Goal: Task Accomplishment & Management: Complete application form

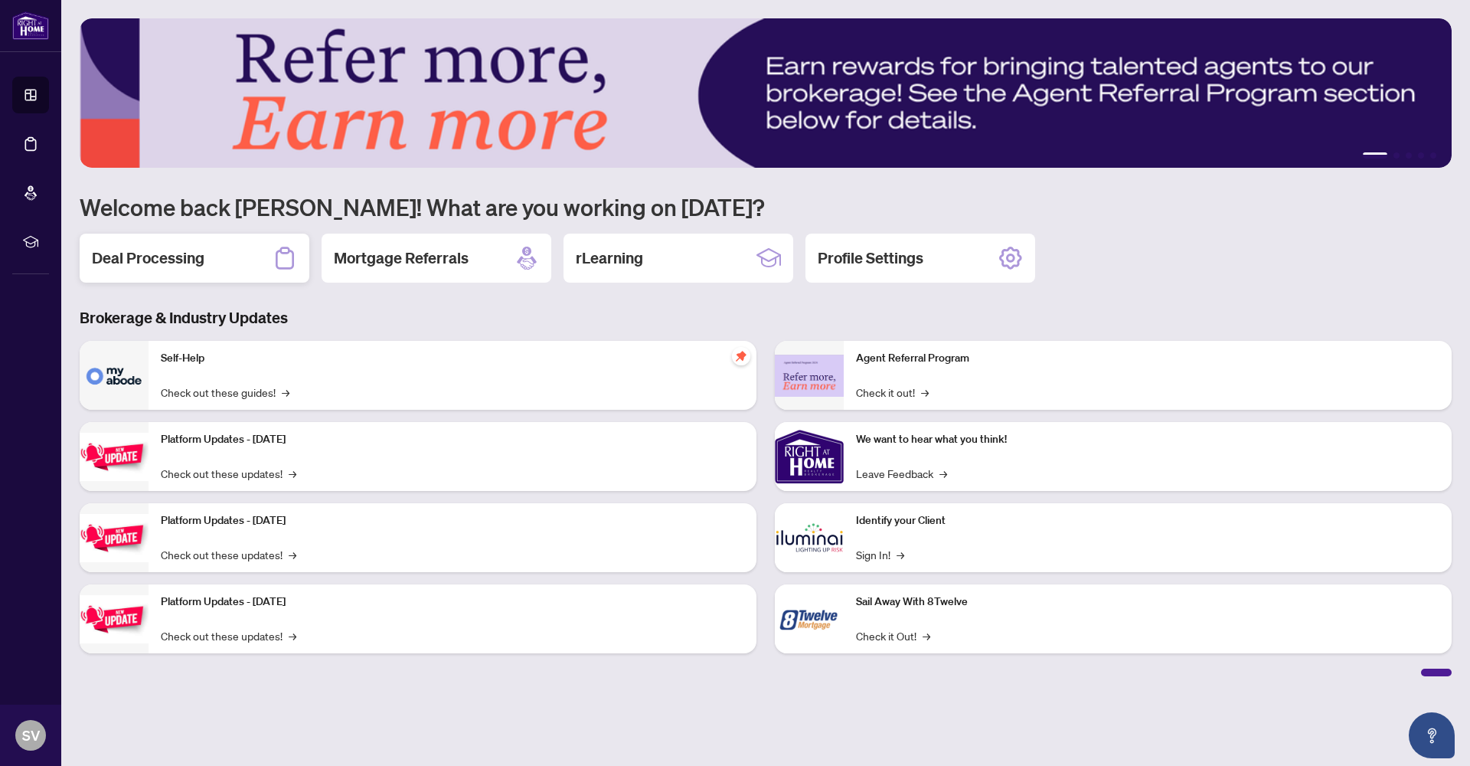
click at [181, 257] on h2 "Deal Processing" at bounding box center [148, 257] width 113 height 21
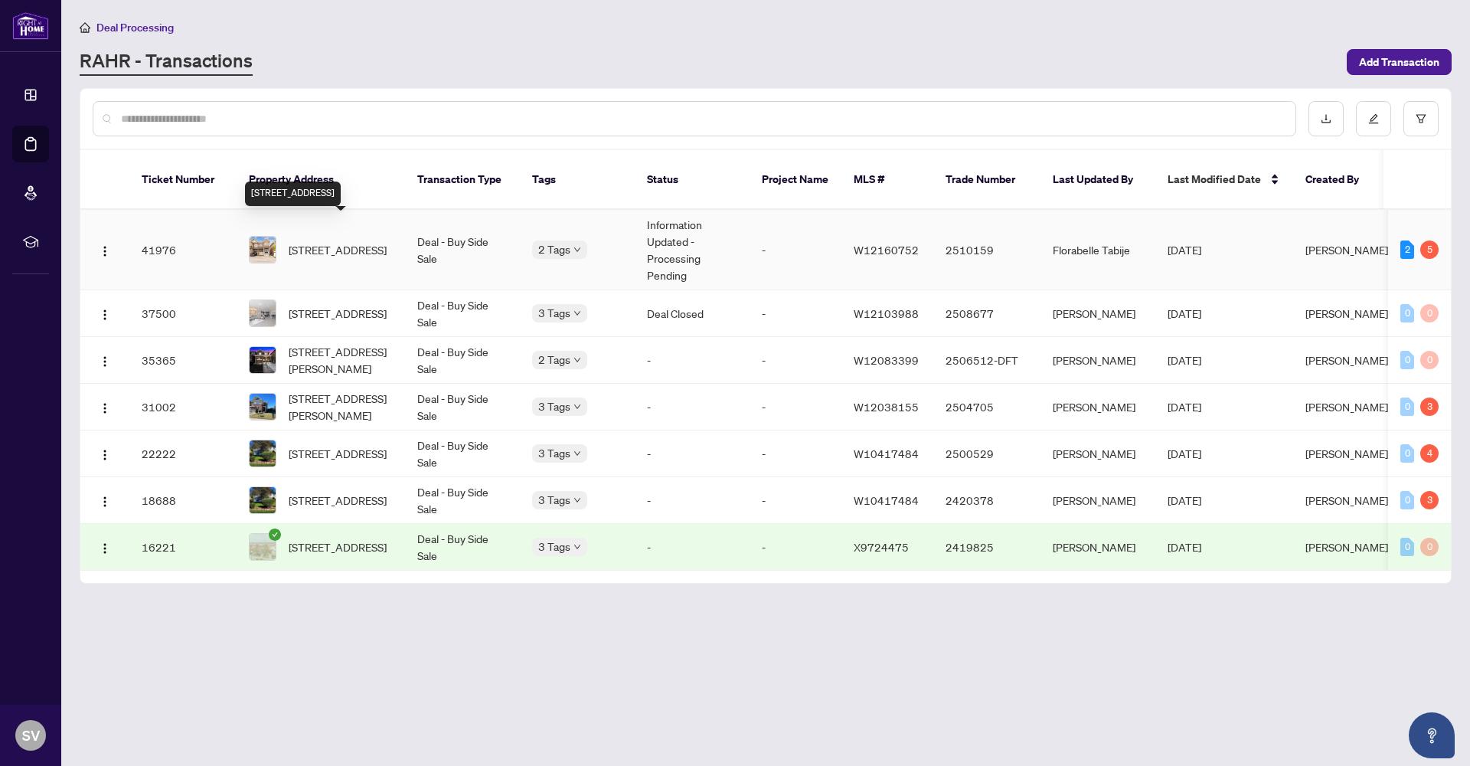
click at [309, 241] on span "[STREET_ADDRESS]" at bounding box center [338, 249] width 98 height 17
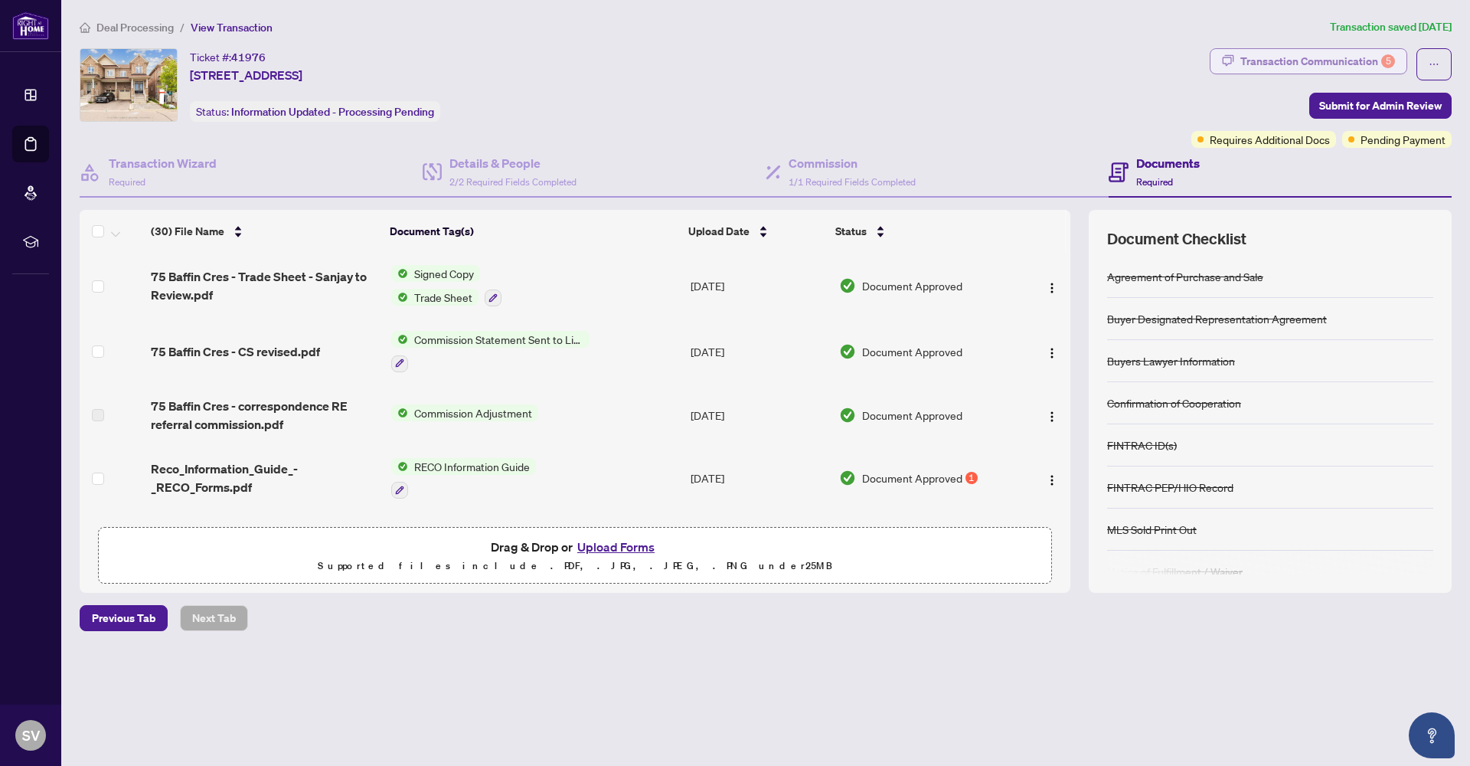
click at [1325, 60] on div "Transaction Communication 5" at bounding box center [1317, 61] width 155 height 25
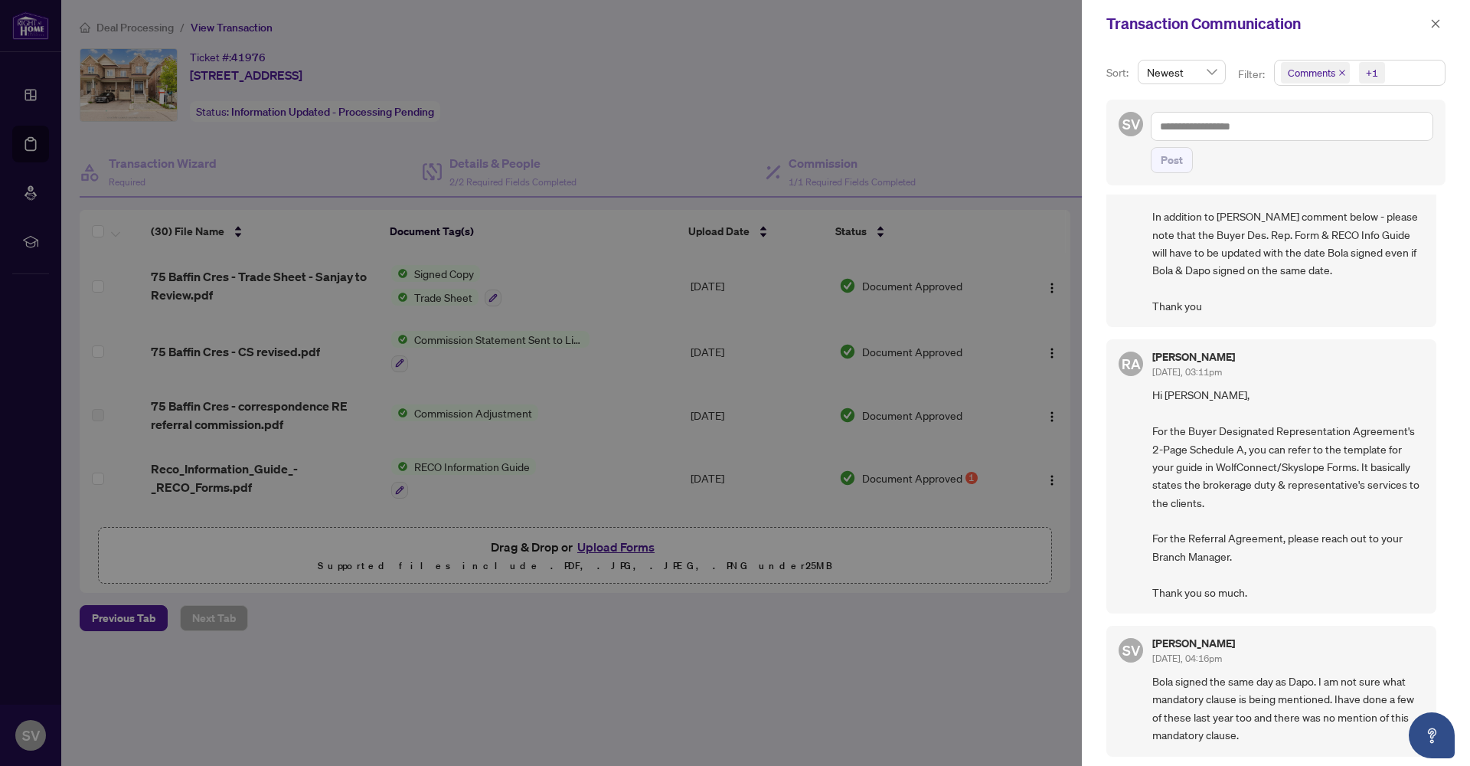
scroll to position [106, 0]
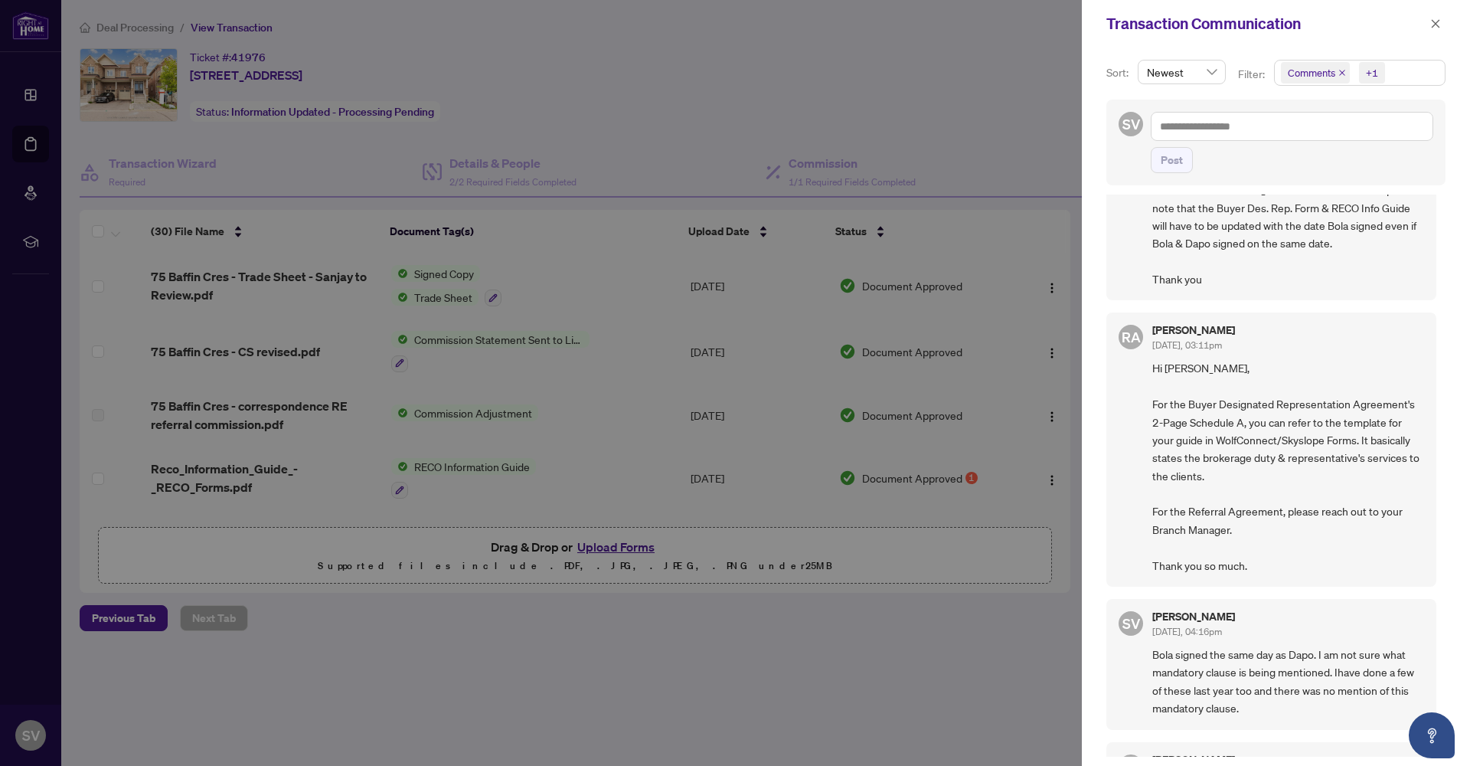
click at [939, 83] on div at bounding box center [735, 383] width 1470 height 766
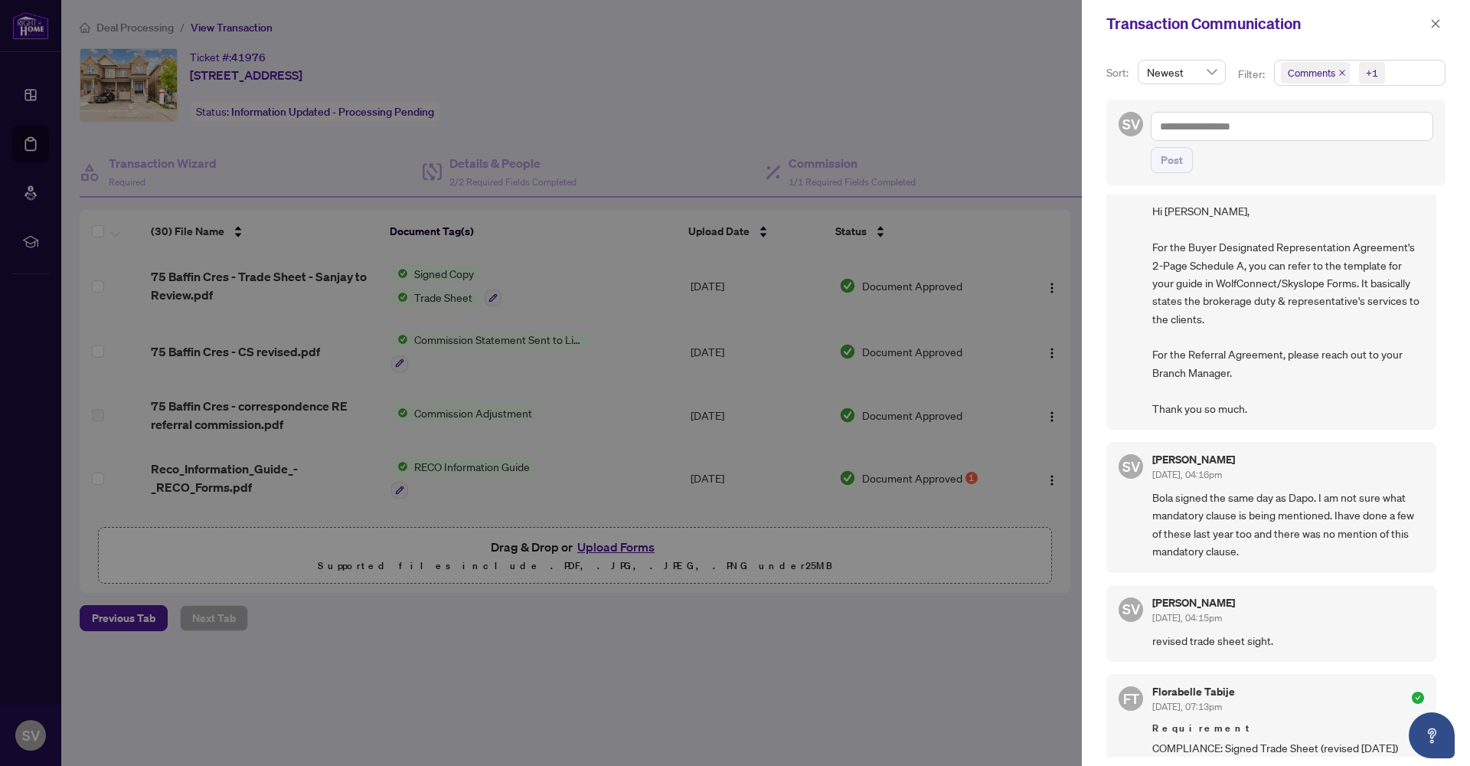
scroll to position [51, 0]
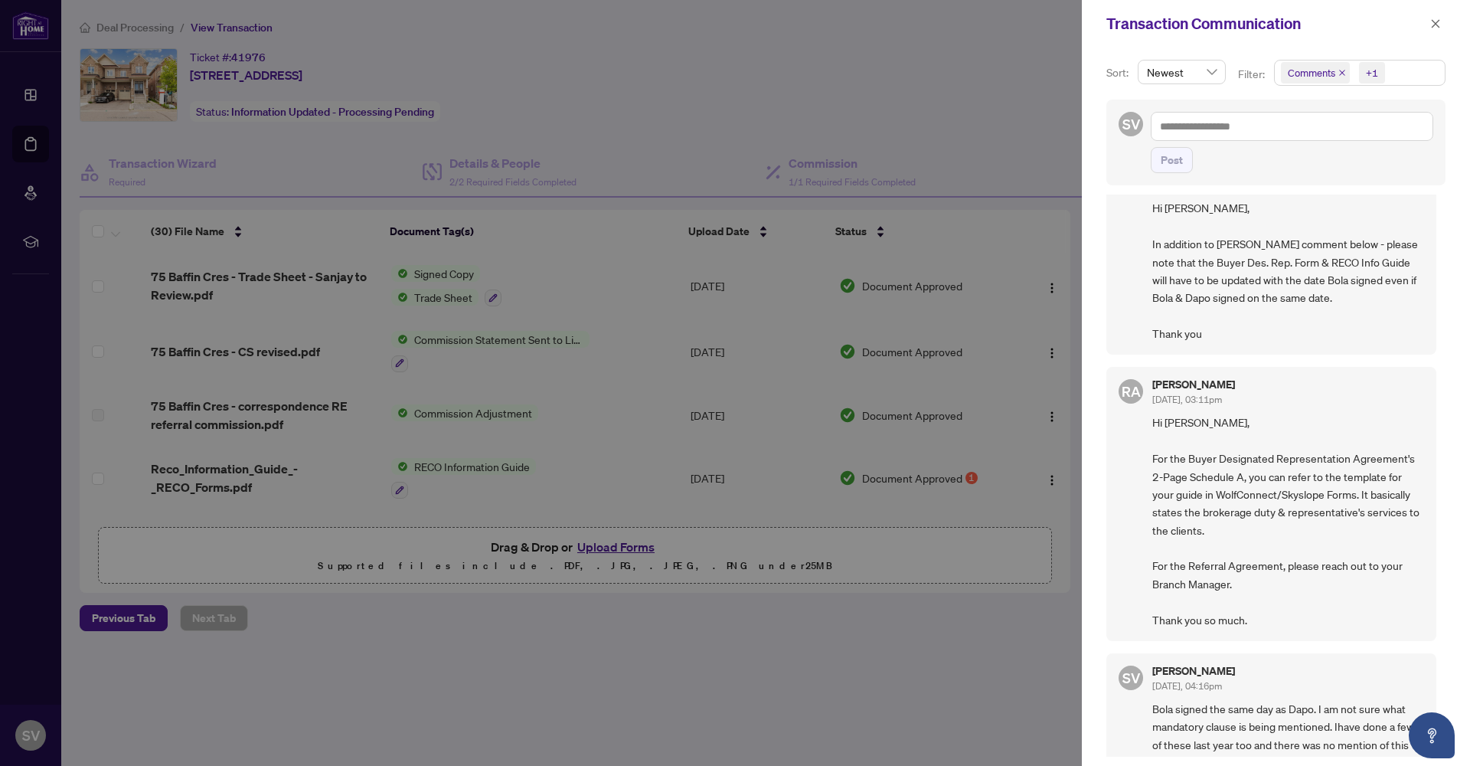
click at [528, 673] on div at bounding box center [735, 383] width 1470 height 766
click at [594, 632] on div at bounding box center [735, 383] width 1470 height 766
click at [603, 547] on div at bounding box center [735, 383] width 1470 height 766
click at [1435, 25] on icon "close" at bounding box center [1435, 23] width 11 height 11
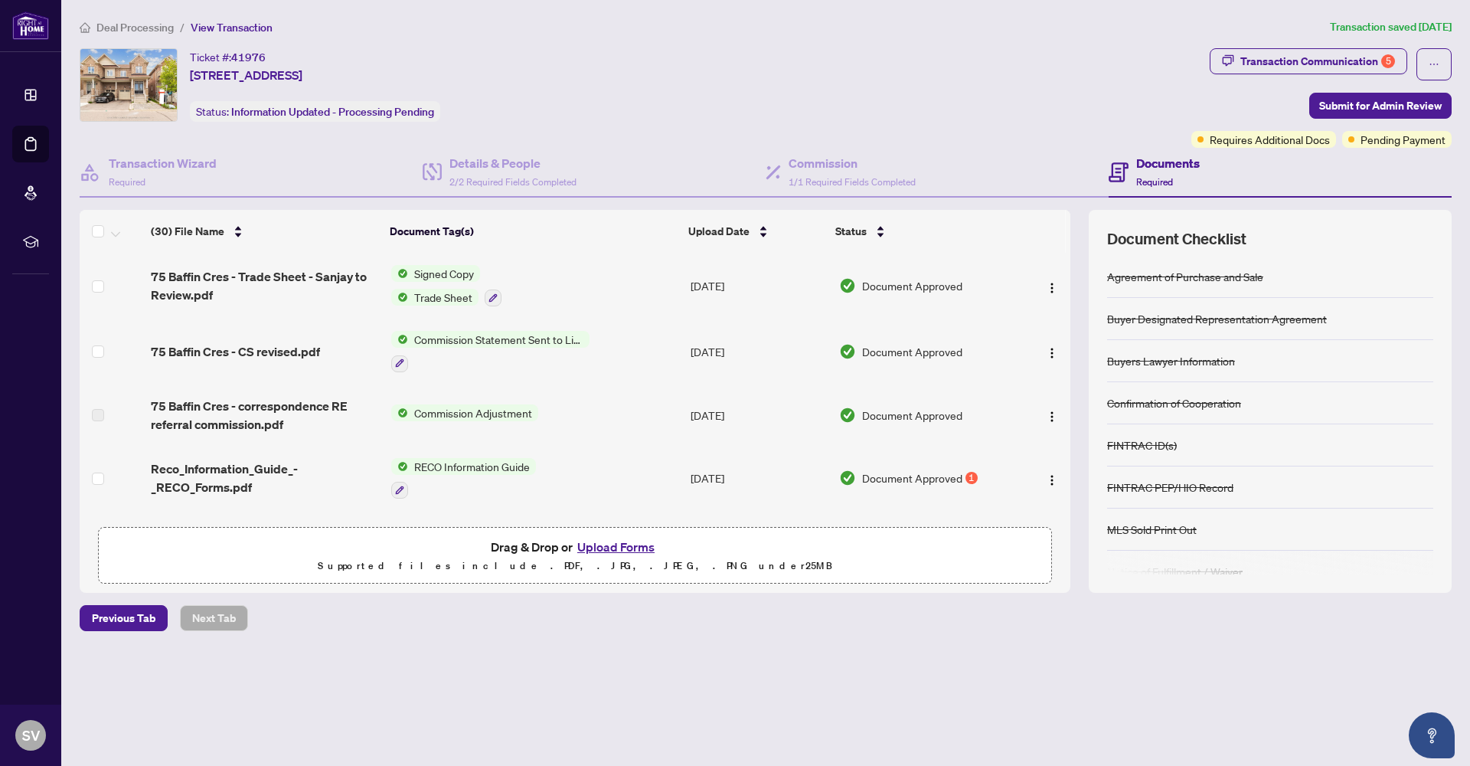
click at [598, 550] on button "Upload Forms" at bounding box center [616, 547] width 87 height 20
click at [633, 547] on div at bounding box center [575, 556] width 934 height 38
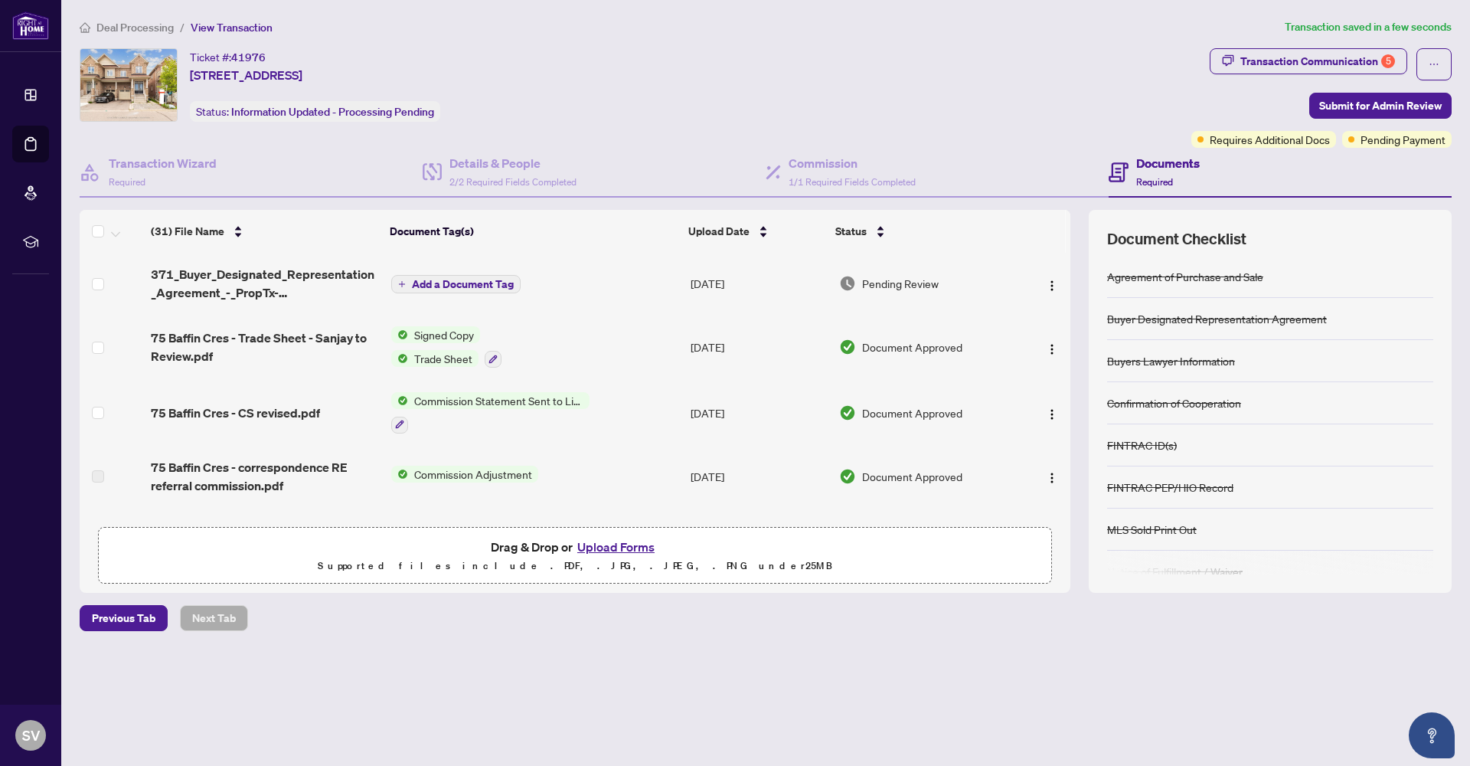
click at [633, 550] on button "Upload Forms" at bounding box center [616, 547] width 87 height 20
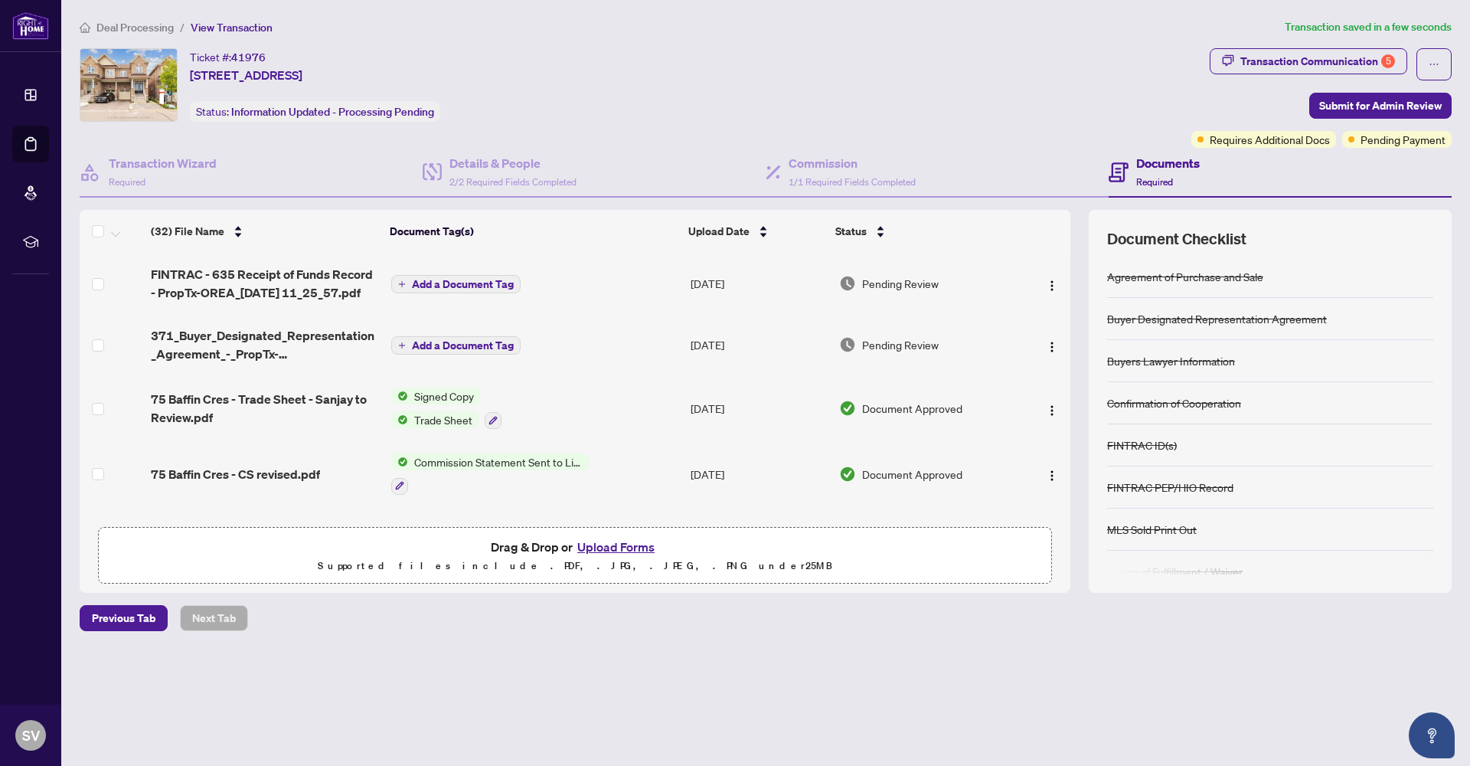
click at [617, 548] on button "Upload Forms" at bounding box center [616, 547] width 87 height 20
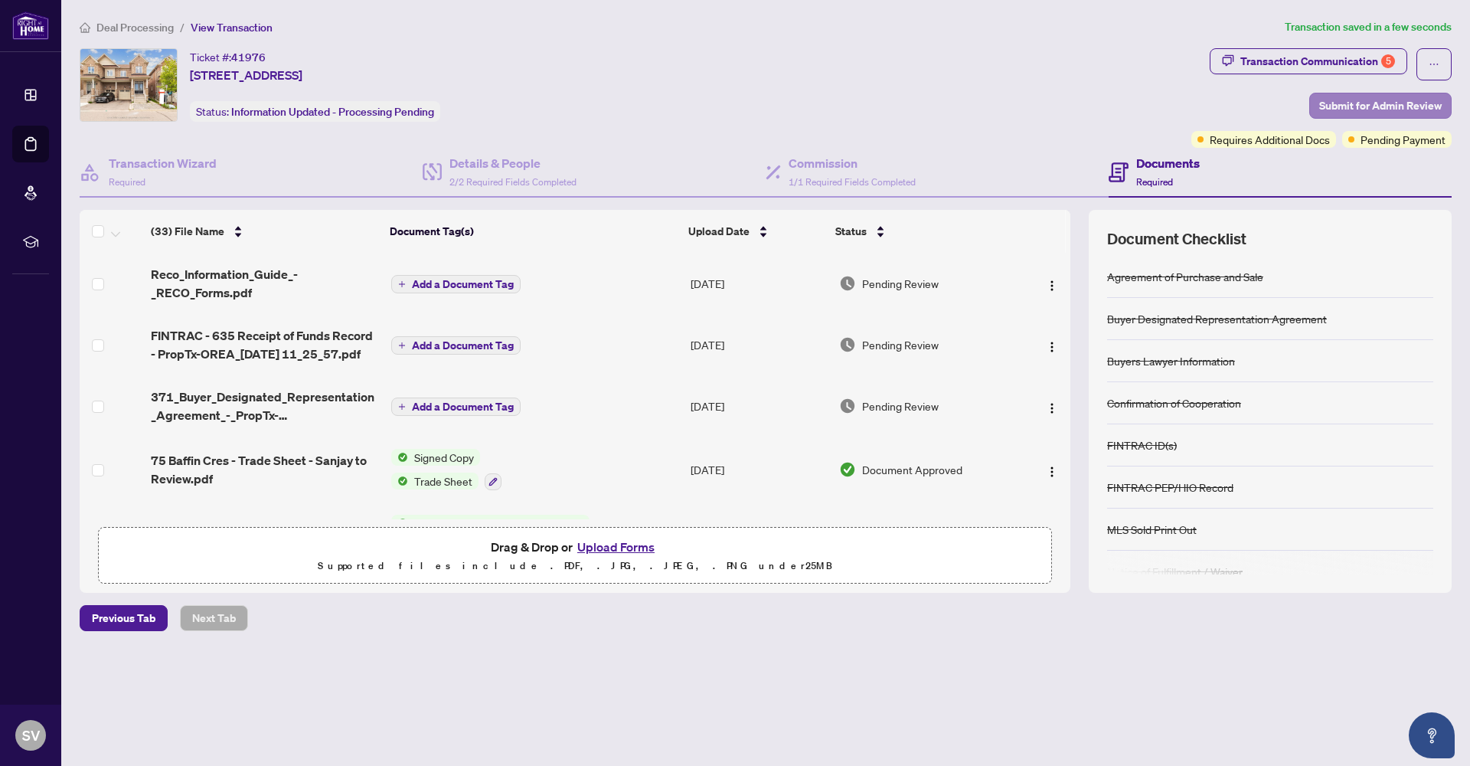
click at [1373, 101] on span "Submit for Admin Review" at bounding box center [1380, 105] width 123 height 25
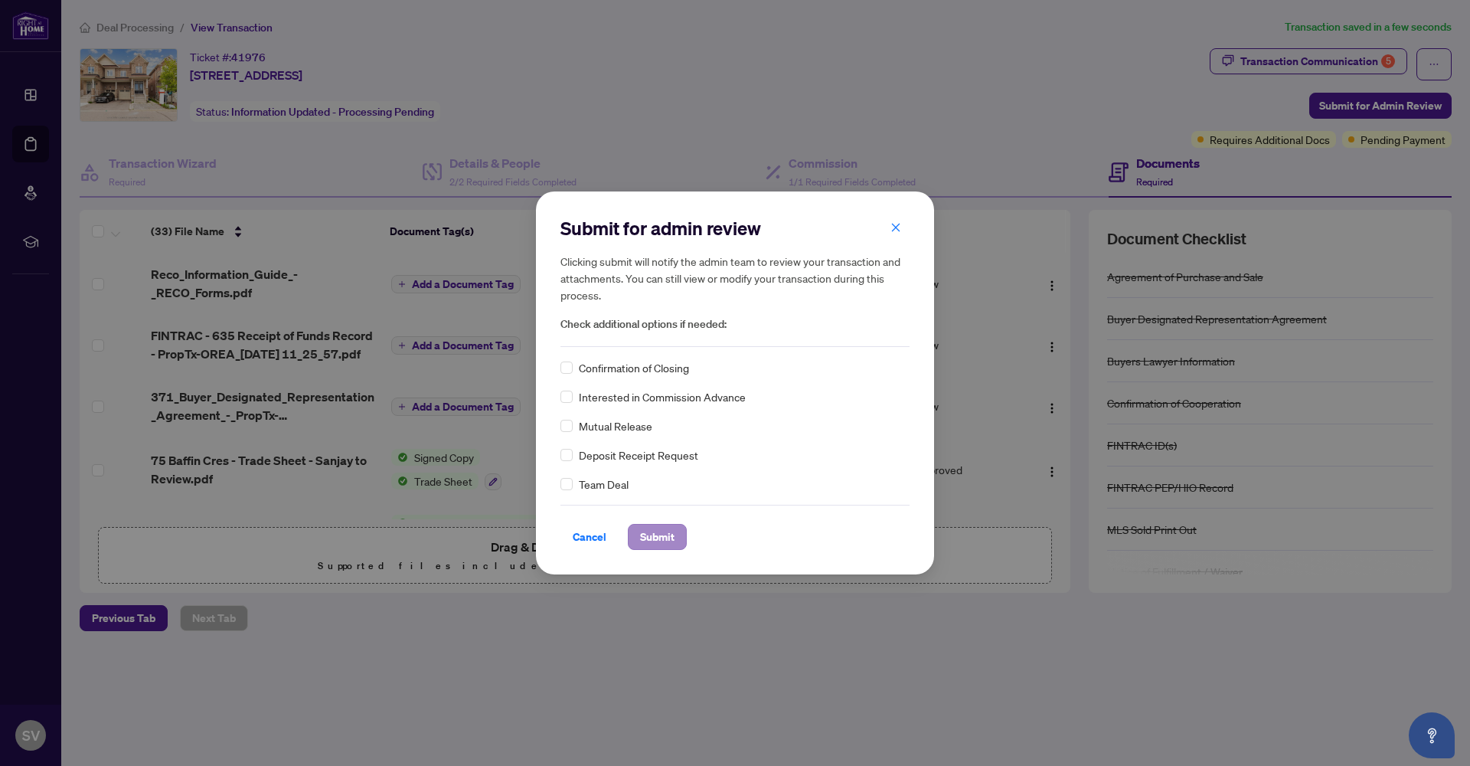
click at [655, 541] on span "Submit" at bounding box center [657, 536] width 34 height 25
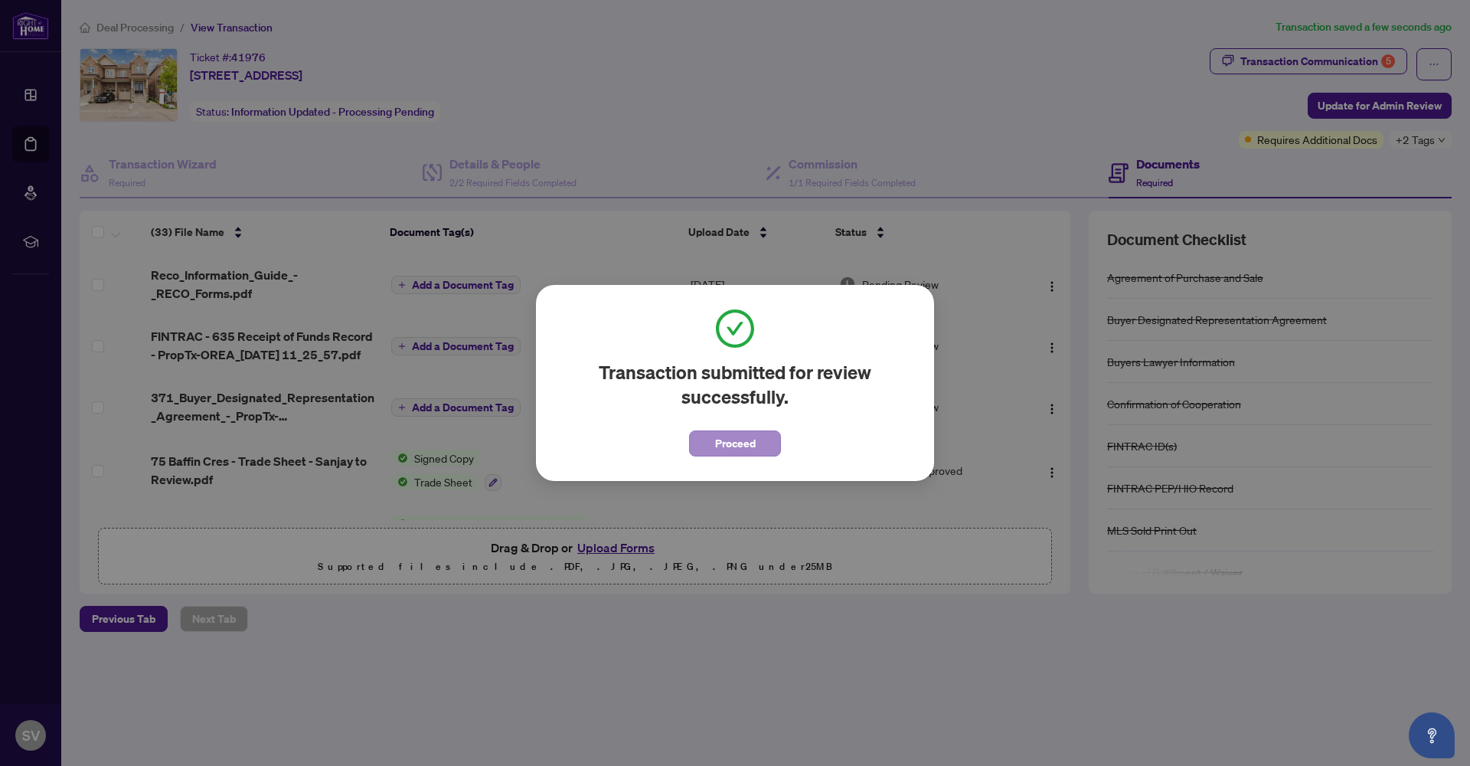
click at [736, 443] on span "Proceed" at bounding box center [735, 443] width 41 height 25
